Goal: Task Accomplishment & Management: Use online tool/utility

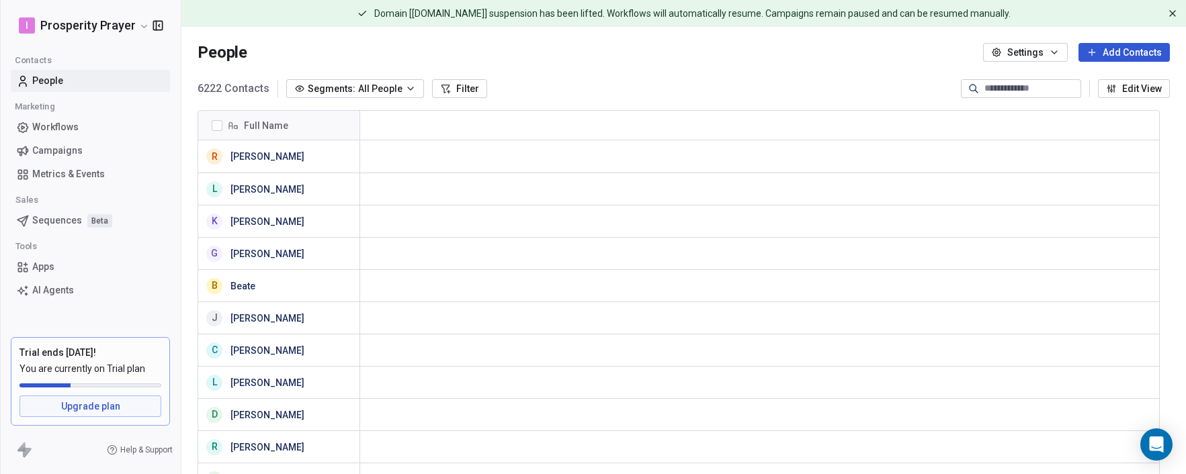
scroll to position [11, 11]
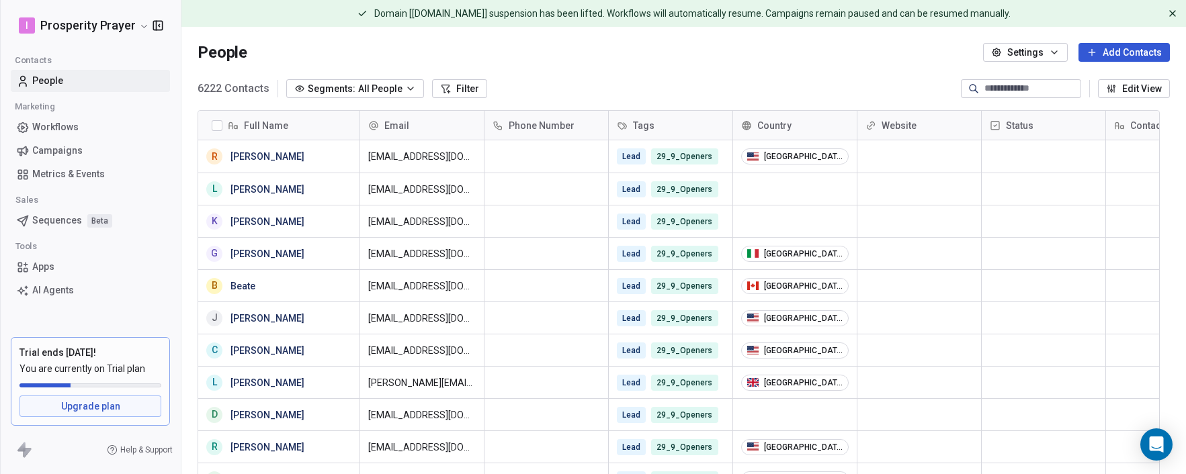
click at [56, 148] on span "Campaigns" at bounding box center [57, 151] width 50 height 14
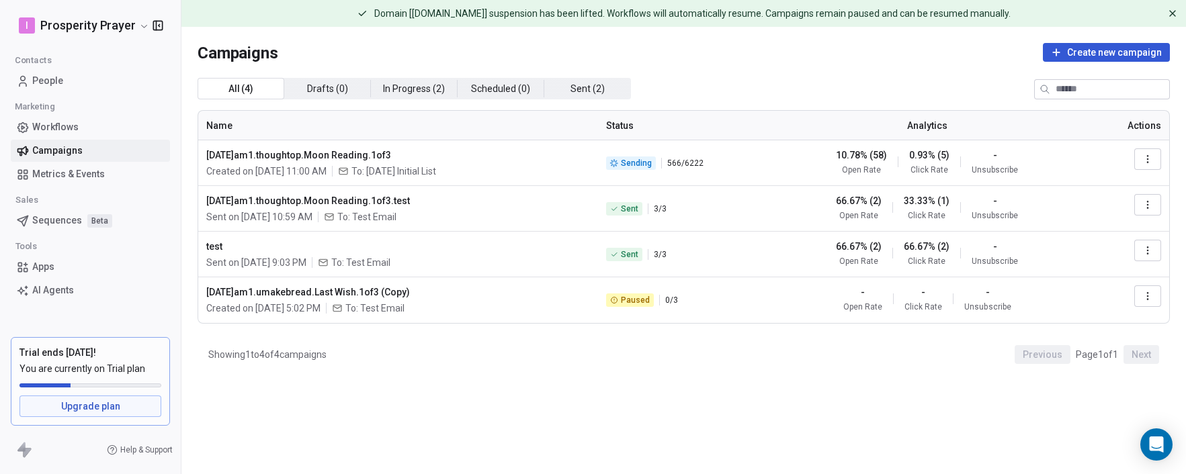
click at [1149, 296] on icon "button" at bounding box center [1148, 296] width 11 height 11
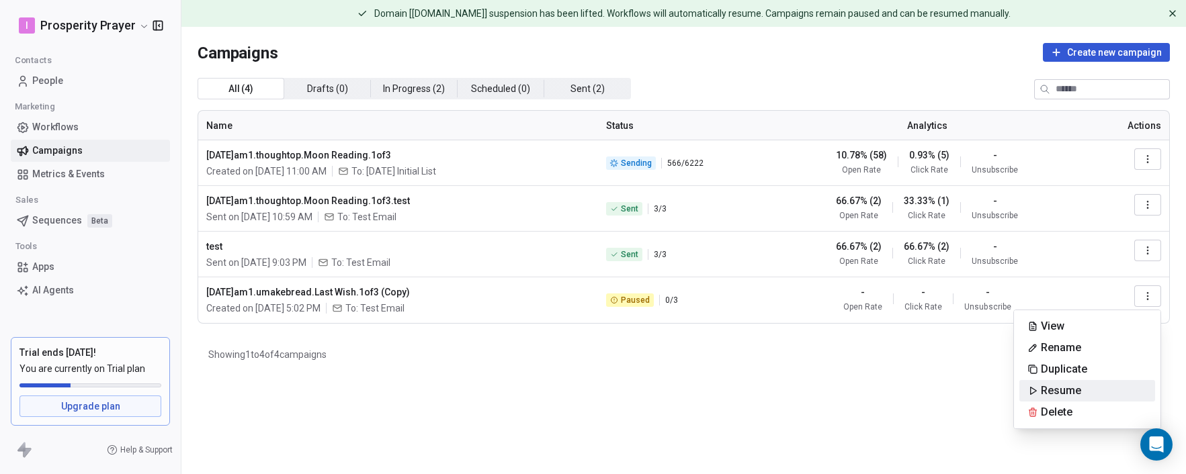
click at [1000, 388] on html "I Prosperity Prayer Contacts People Marketing Workflows Campaigns Metrics & Eve…" at bounding box center [593, 237] width 1186 height 474
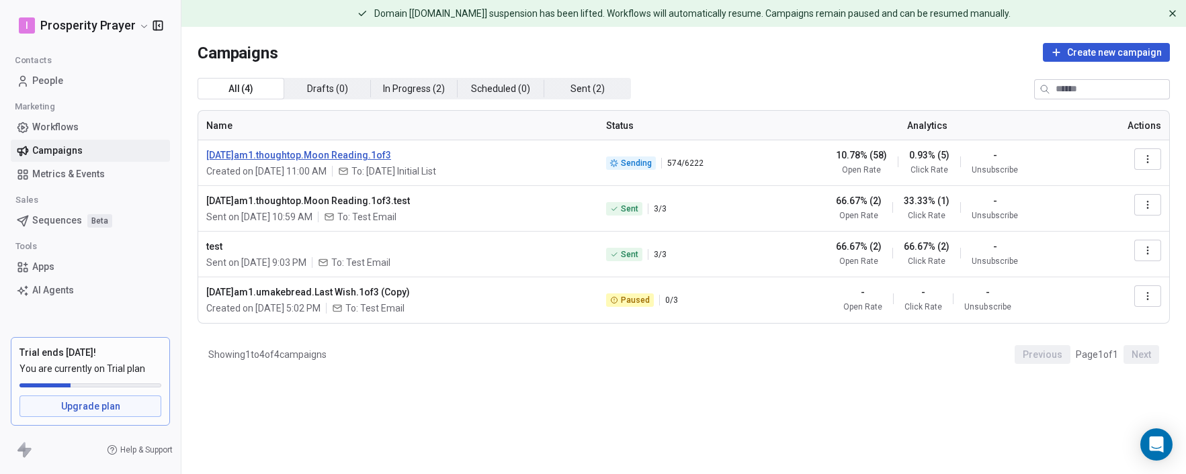
click at [327, 157] on span "[DATE]am1.thoughtop.Moon Reading.1of3" at bounding box center [398, 155] width 384 height 13
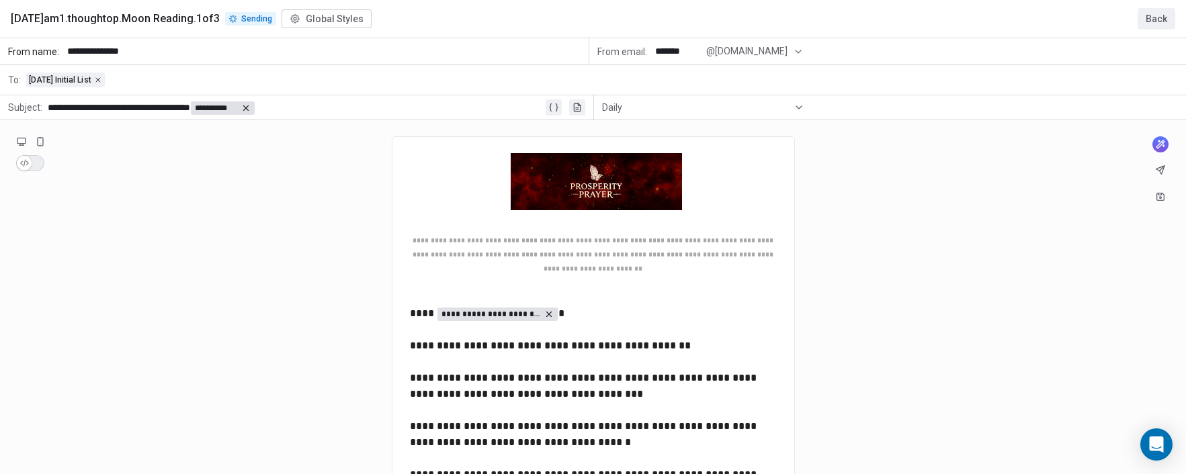
click at [1155, 17] on button "Back" at bounding box center [1157, 19] width 38 height 22
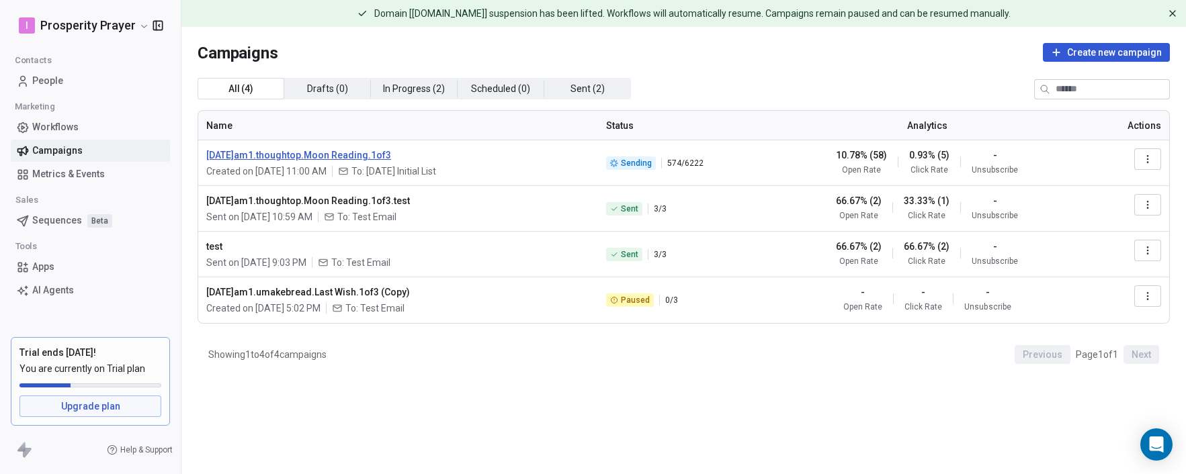
click at [378, 157] on span "[DATE]am1.thoughtop.Moon Reading.1of3" at bounding box center [398, 155] width 384 height 13
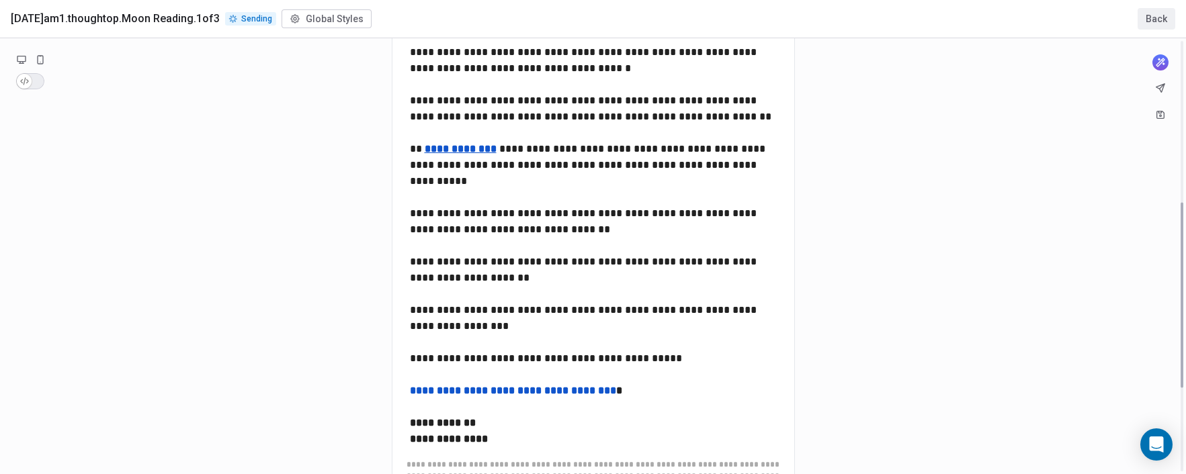
scroll to position [408, 0]
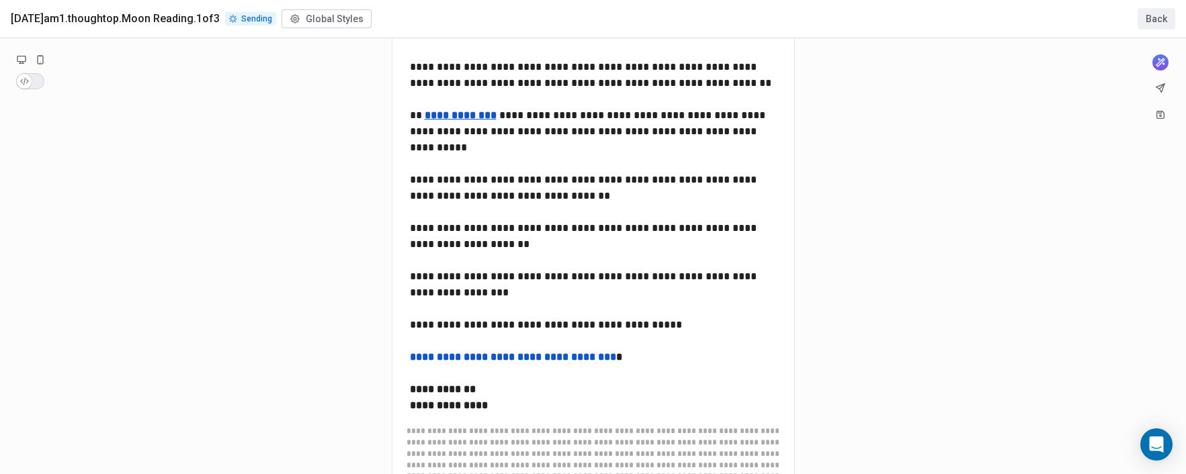
drag, startPoint x: 509, startPoint y: 375, endPoint x: 384, endPoint y: 278, distance: 158.1
click at [384, 278] on div "**********" at bounding box center [593, 129] width 1186 height 998
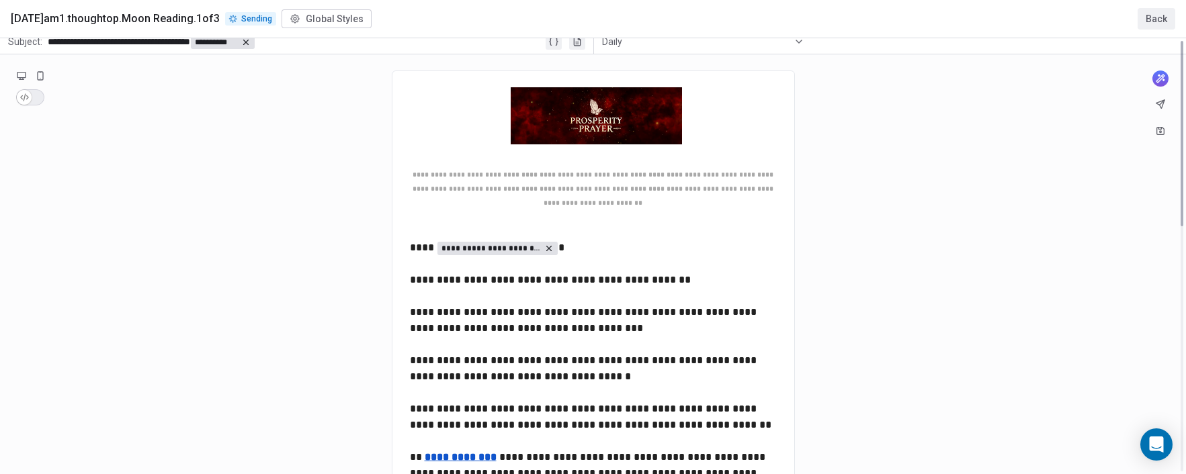
scroll to position [0, 0]
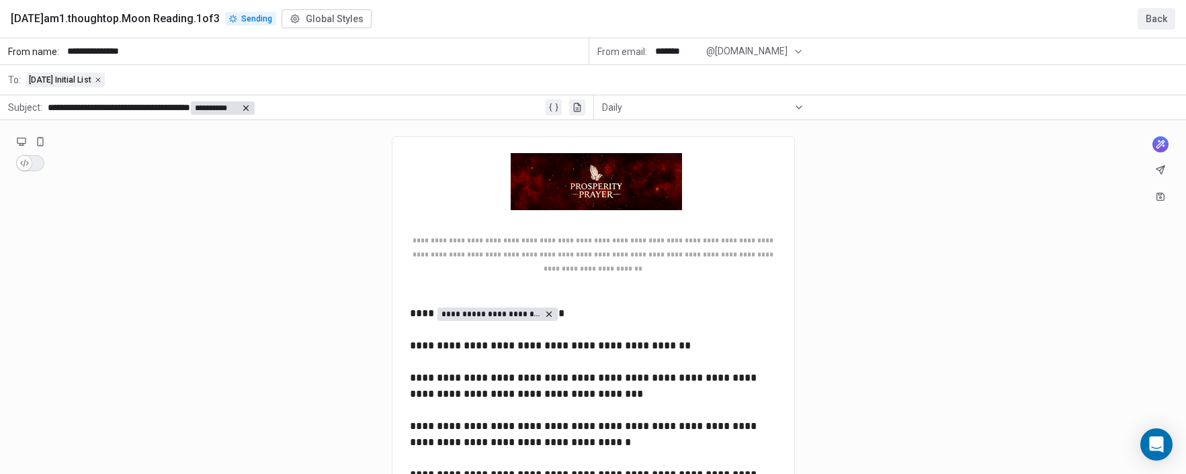
click at [1148, 22] on button "Back" at bounding box center [1157, 19] width 38 height 22
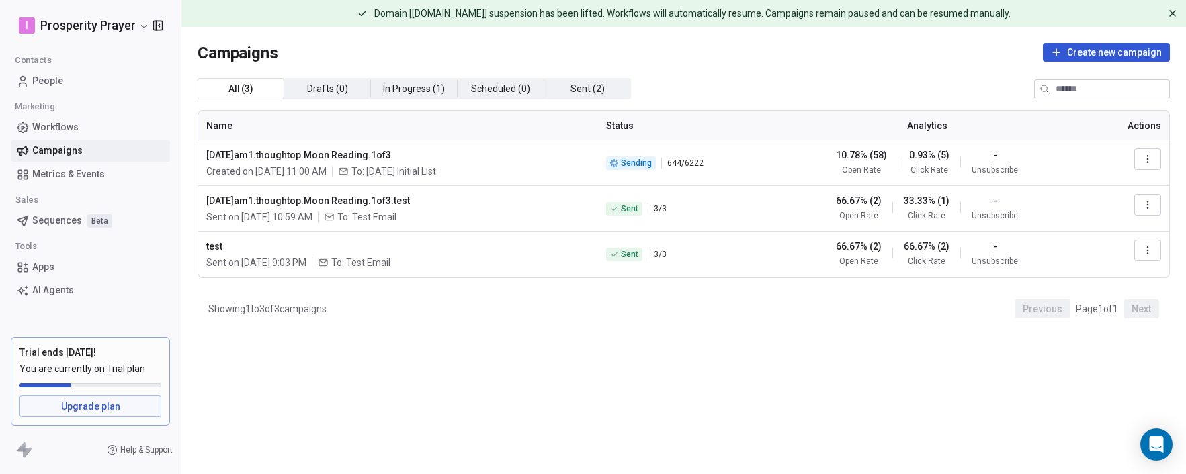
click at [87, 175] on span "Metrics & Events" at bounding box center [68, 174] width 73 height 14
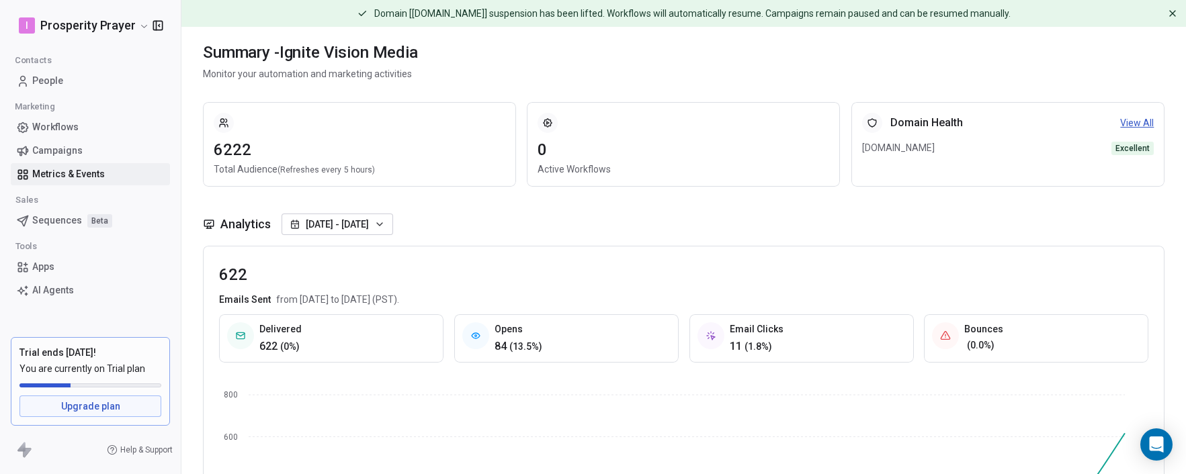
click at [75, 148] on span "Campaigns" at bounding box center [57, 151] width 50 height 14
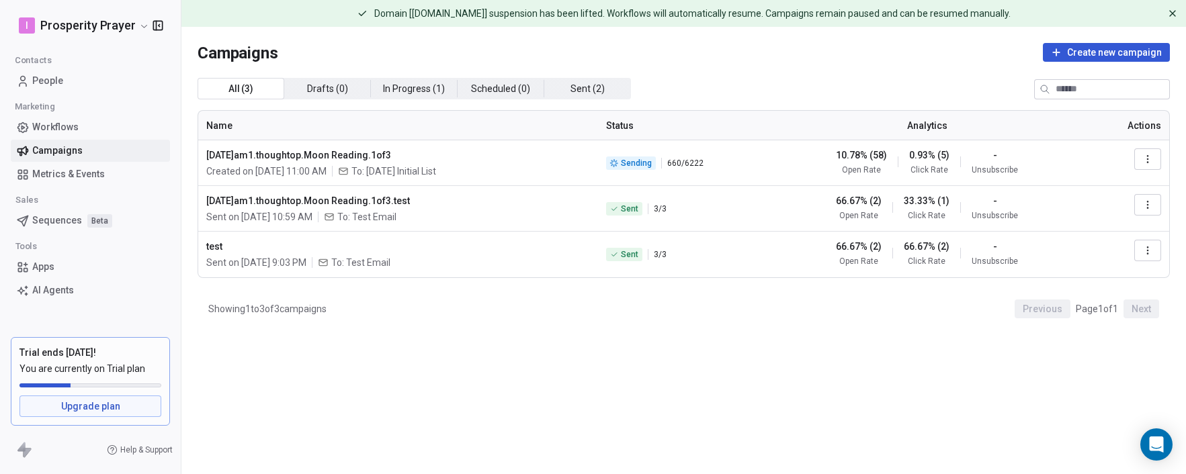
click at [1143, 159] on icon "button" at bounding box center [1148, 159] width 11 height 11
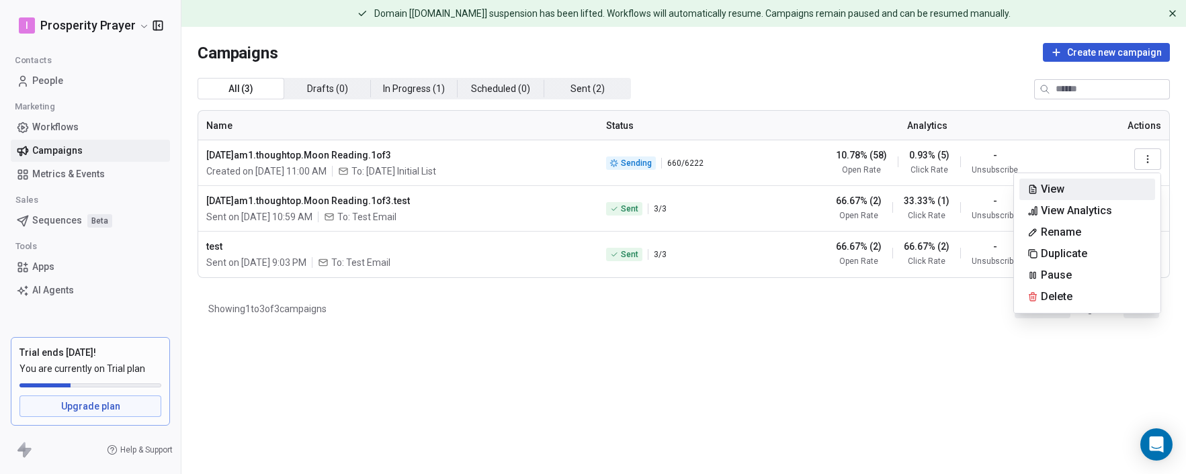
click at [618, 331] on html "I Prosperity Prayer Contacts People Marketing Workflows Campaigns Metrics & Eve…" at bounding box center [593, 237] width 1186 height 474
